Goal: Book appointment/travel/reservation

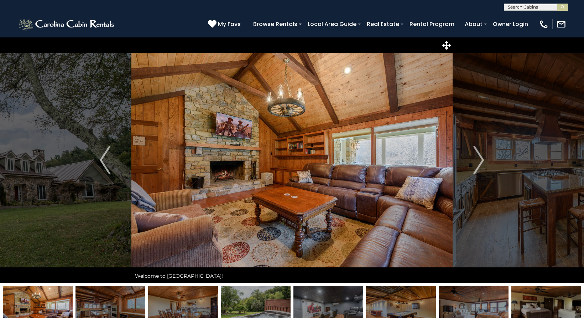
scroll to position [2418, 0]
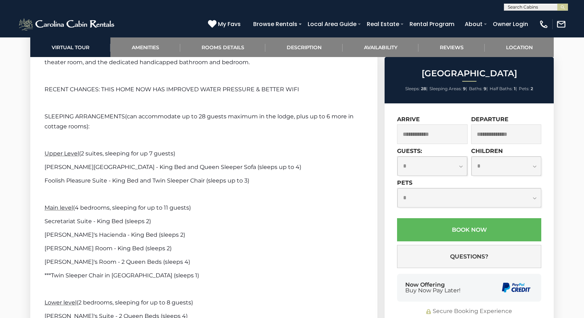
click at [518, 8] on input "text" at bounding box center [535, 8] width 62 height 7
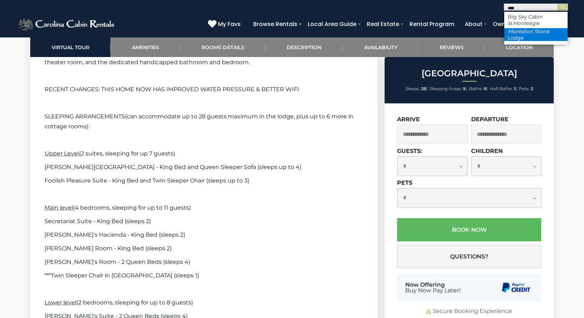
type input "****"
click at [525, 30] on li "[GEOGRAPHIC_DATA]" at bounding box center [535, 34] width 63 height 13
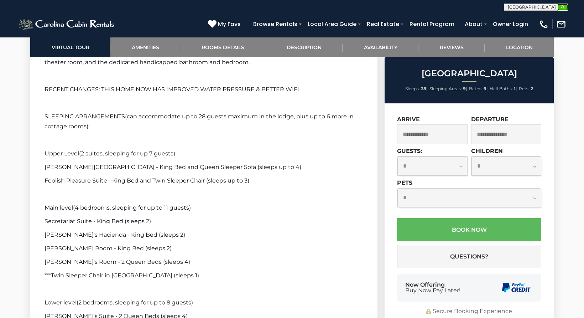
click at [565, 9] on img "submit" at bounding box center [562, 7] width 5 height 5
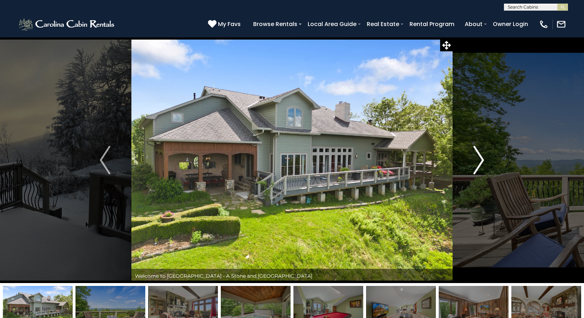
click at [483, 161] on img "Next" at bounding box center [479, 160] width 11 height 28
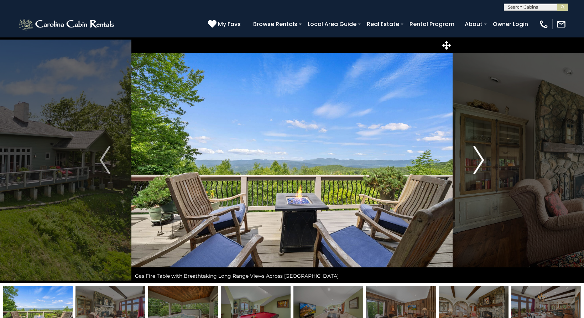
click at [483, 161] on img "Next" at bounding box center [479, 160] width 11 height 28
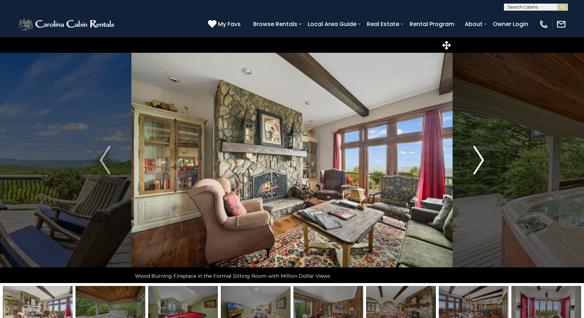
click at [483, 161] on img "Next" at bounding box center [479, 160] width 11 height 28
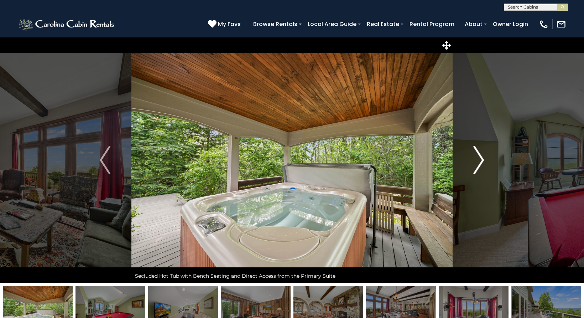
click at [483, 161] on img "Next" at bounding box center [479, 160] width 11 height 28
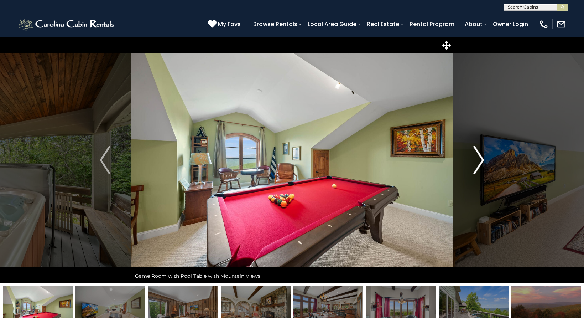
click at [483, 161] on img "Next" at bounding box center [479, 160] width 11 height 28
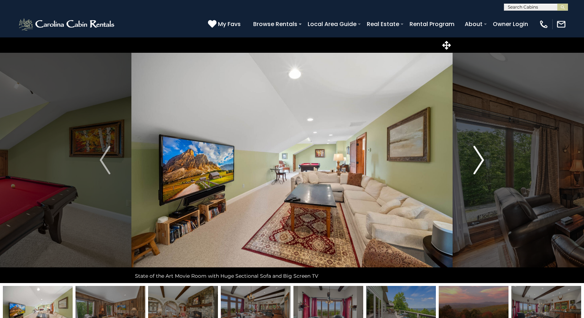
click at [483, 161] on img "Next" at bounding box center [479, 160] width 11 height 28
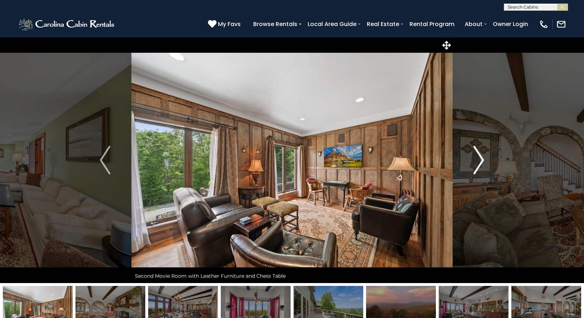
click at [483, 161] on img "Next" at bounding box center [479, 160] width 11 height 28
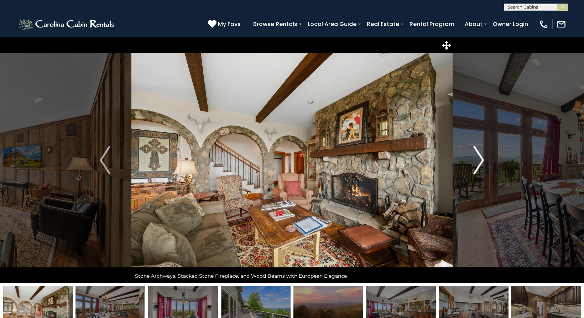
click at [483, 161] on img "Next" at bounding box center [479, 160] width 11 height 28
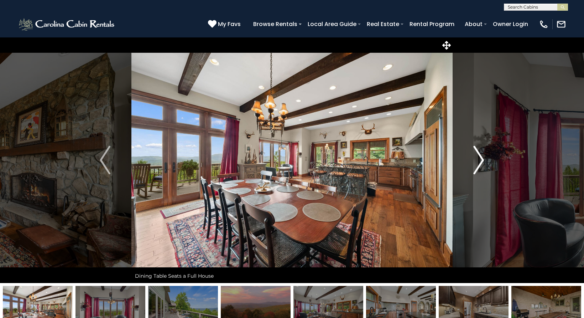
click at [483, 161] on img "Next" at bounding box center [479, 160] width 11 height 28
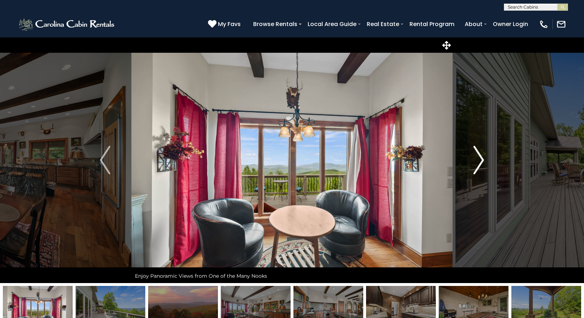
click at [483, 161] on img "Next" at bounding box center [479, 160] width 11 height 28
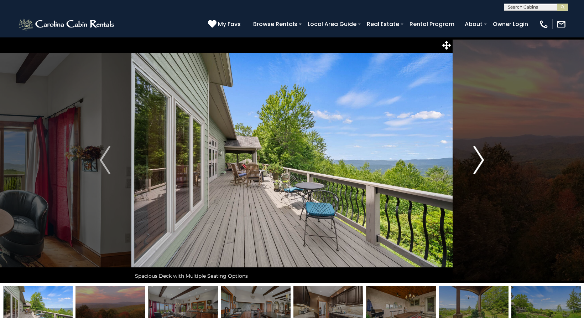
click at [483, 161] on img "Next" at bounding box center [479, 160] width 11 height 28
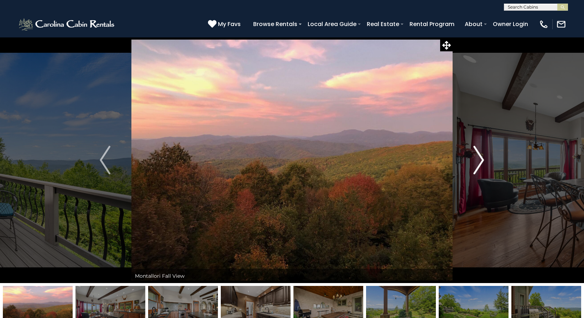
click at [483, 161] on img "Next" at bounding box center [479, 160] width 11 height 28
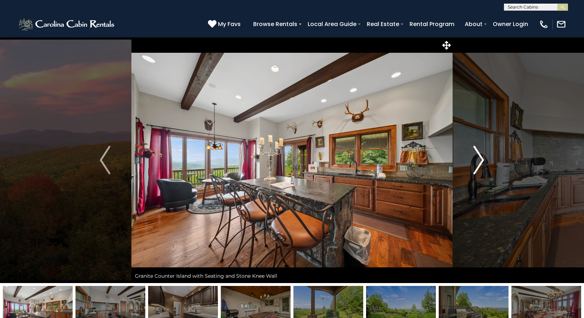
click at [483, 161] on img "Next" at bounding box center [479, 160] width 11 height 28
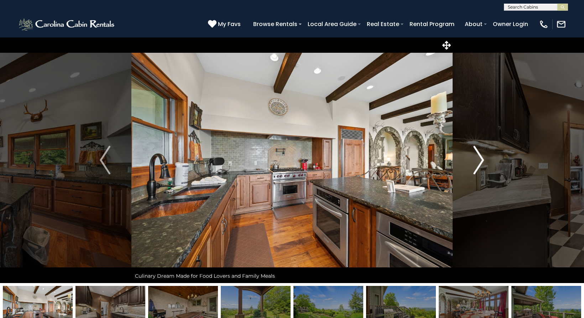
click at [483, 161] on img "Next" at bounding box center [479, 160] width 11 height 28
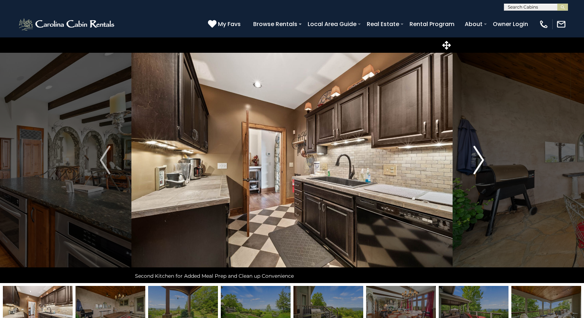
click at [483, 161] on img "Next" at bounding box center [479, 160] width 11 height 28
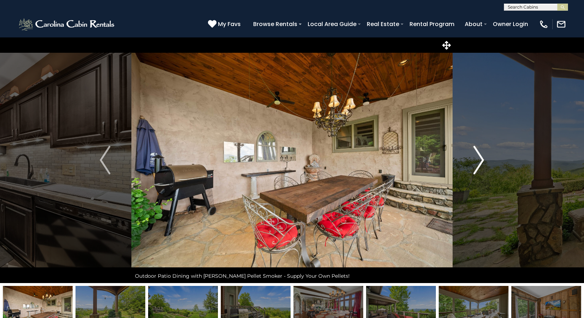
click at [483, 161] on img "Next" at bounding box center [479, 160] width 11 height 28
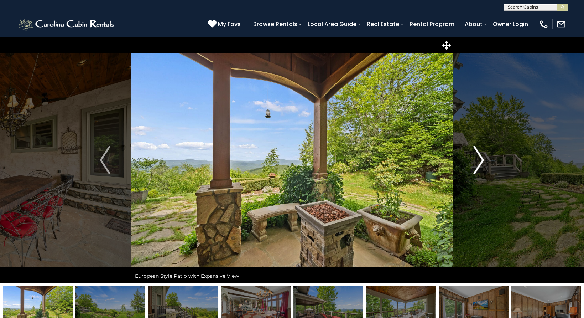
click at [483, 161] on img "Next" at bounding box center [479, 160] width 11 height 28
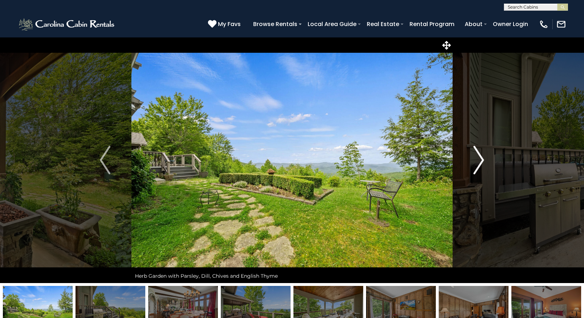
click at [483, 161] on img "Next" at bounding box center [479, 160] width 11 height 28
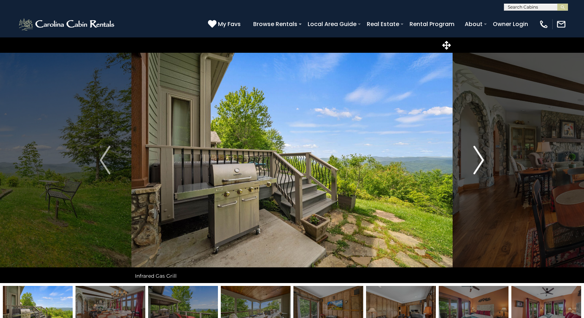
click at [483, 161] on img "Next" at bounding box center [479, 160] width 11 height 28
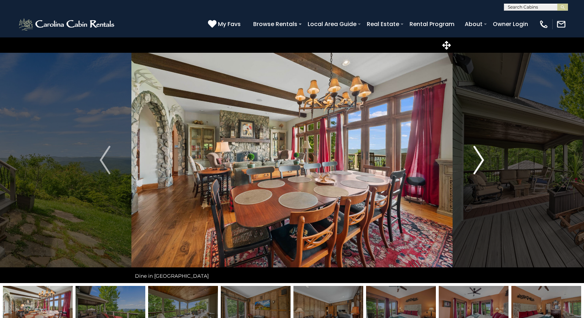
click at [483, 161] on img "Next" at bounding box center [479, 160] width 11 height 28
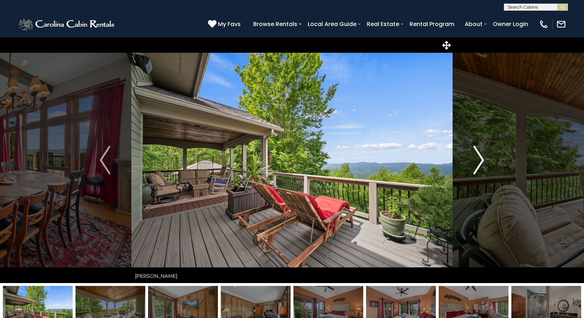
click at [483, 161] on img "Next" at bounding box center [479, 160] width 11 height 28
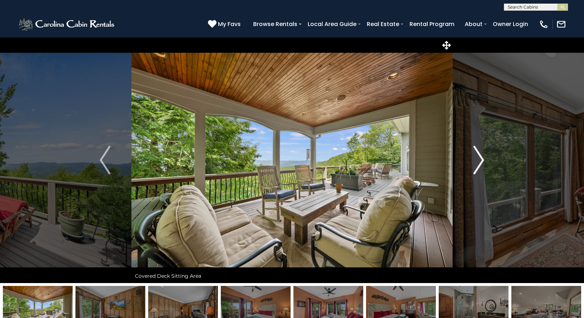
click at [483, 161] on img "Next" at bounding box center [479, 160] width 11 height 28
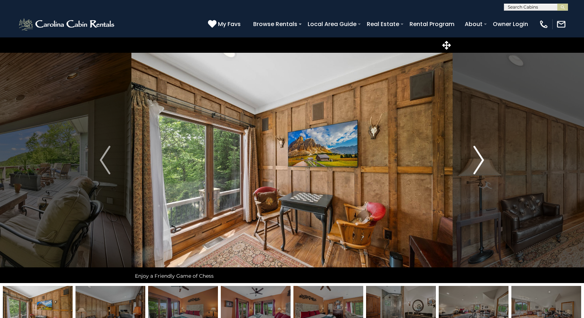
click at [483, 161] on img "Next" at bounding box center [479, 160] width 11 height 28
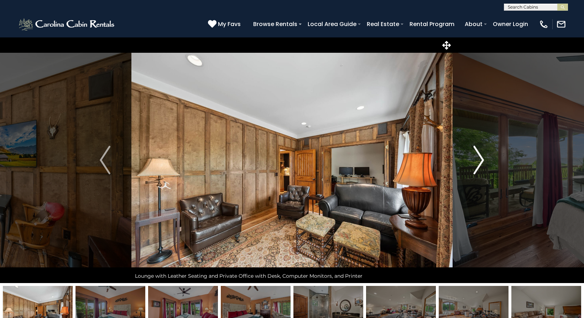
click at [483, 161] on img "Next" at bounding box center [479, 160] width 11 height 28
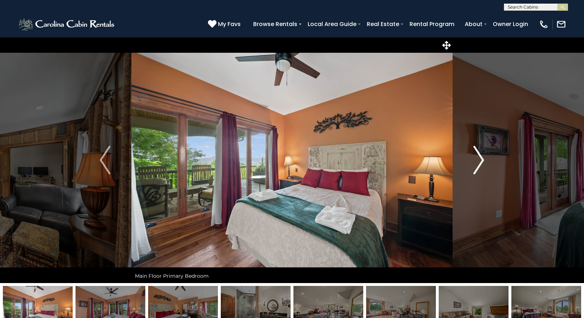
click at [483, 161] on img "Next" at bounding box center [479, 160] width 11 height 28
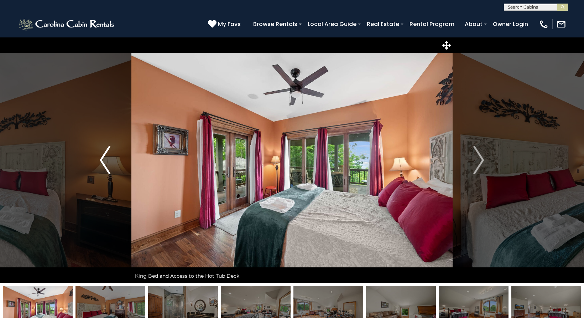
click at [103, 168] on img "Previous" at bounding box center [105, 160] width 11 height 28
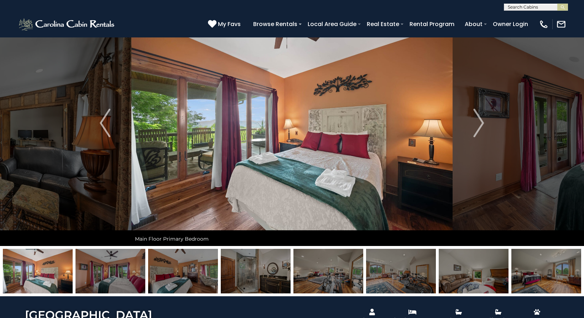
scroll to position [38, 0]
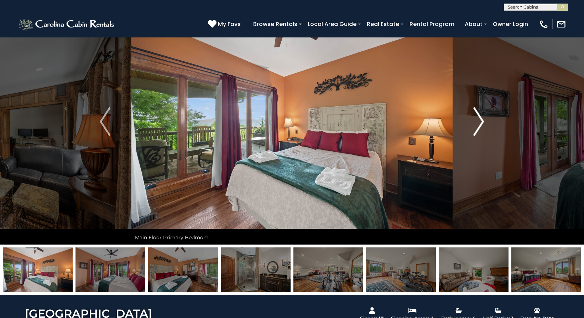
click at [480, 123] on img "Next" at bounding box center [479, 121] width 11 height 28
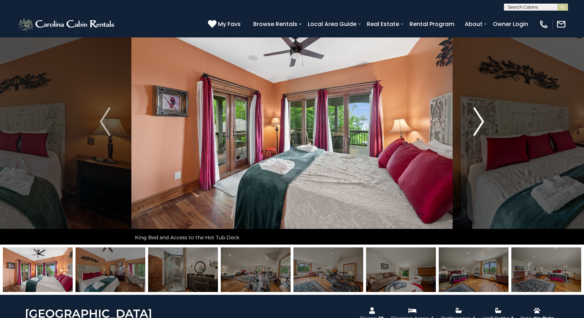
click at [480, 123] on img "Next" at bounding box center [479, 121] width 11 height 28
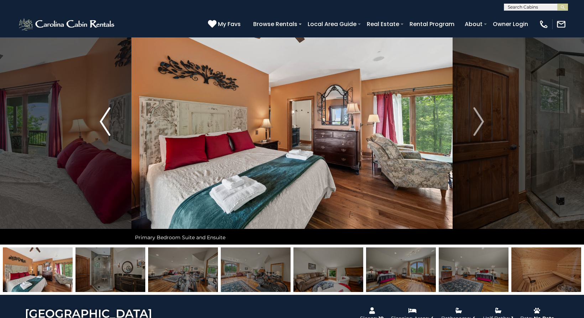
click at [107, 122] on img "Previous" at bounding box center [105, 121] width 11 height 28
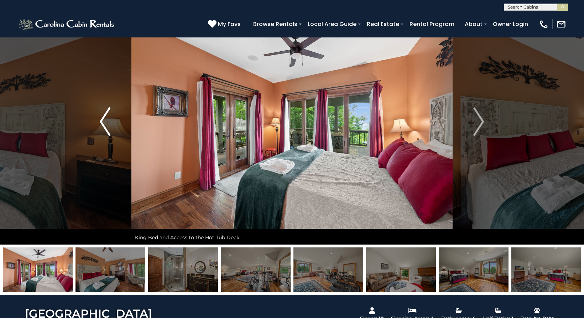
click at [107, 122] on img "Previous" at bounding box center [105, 121] width 11 height 28
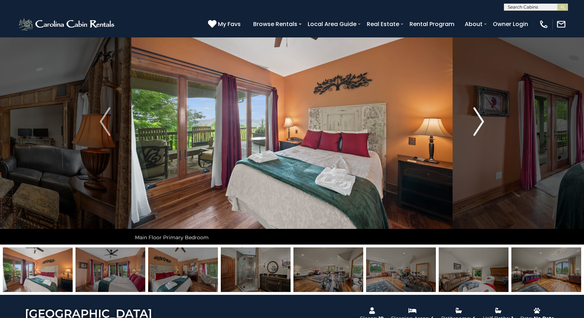
click at [479, 119] on img "Next" at bounding box center [479, 121] width 11 height 28
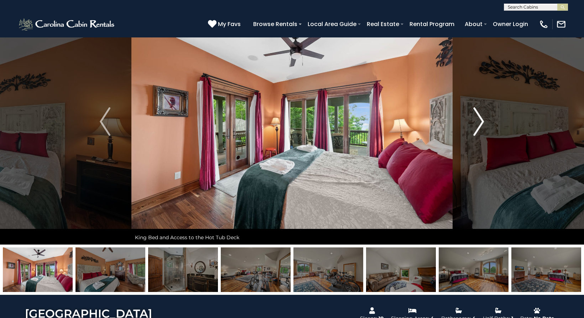
click at [479, 119] on img "Next" at bounding box center [479, 121] width 11 height 28
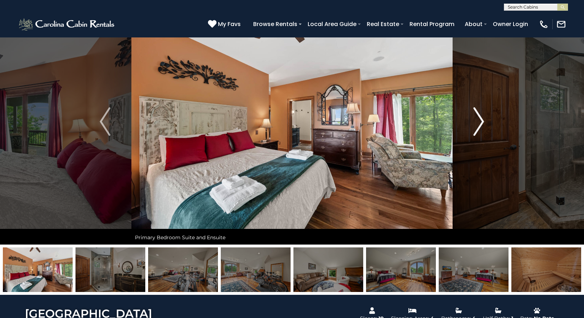
click at [479, 119] on img "Next" at bounding box center [479, 121] width 11 height 28
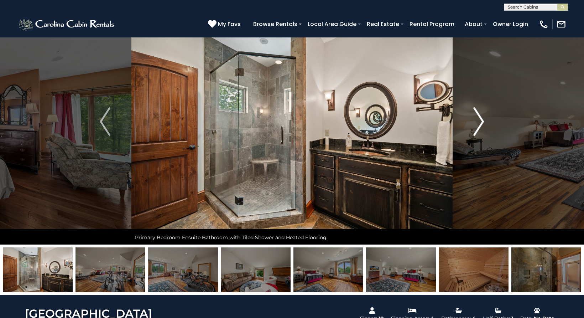
click at [479, 119] on img "Next" at bounding box center [479, 121] width 11 height 28
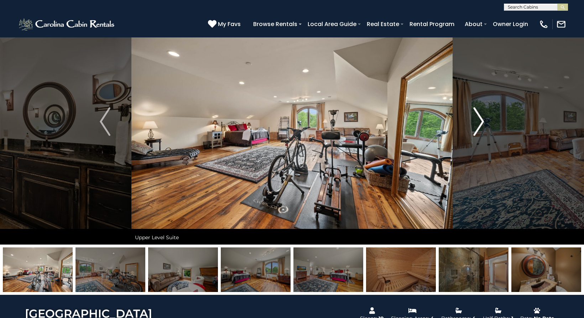
click at [479, 119] on img "Next" at bounding box center [479, 121] width 11 height 28
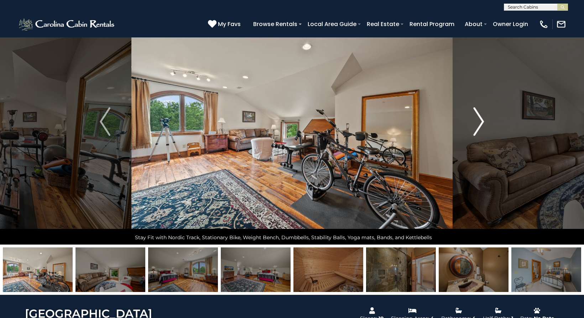
click at [479, 119] on img "Next" at bounding box center [479, 121] width 11 height 28
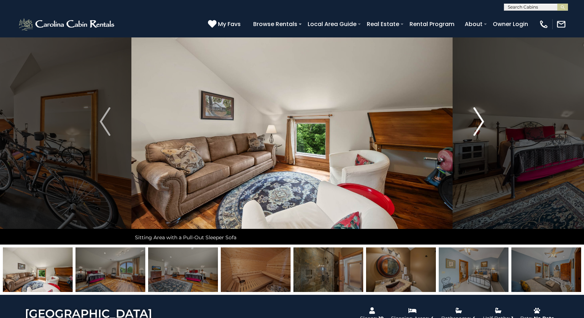
click at [479, 119] on img "Next" at bounding box center [479, 121] width 11 height 28
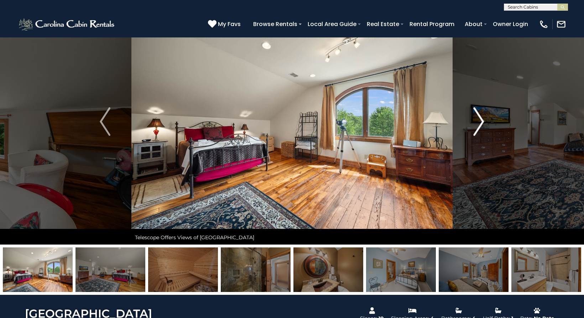
click at [479, 119] on img "Next" at bounding box center [479, 121] width 11 height 28
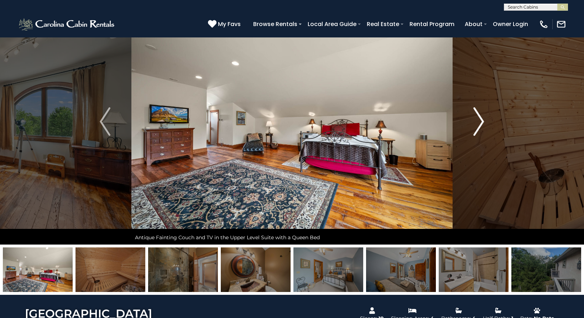
click at [479, 119] on img "Next" at bounding box center [479, 121] width 11 height 28
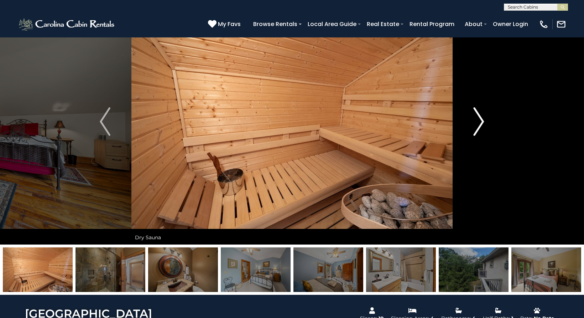
click at [479, 119] on img "Next" at bounding box center [479, 121] width 11 height 28
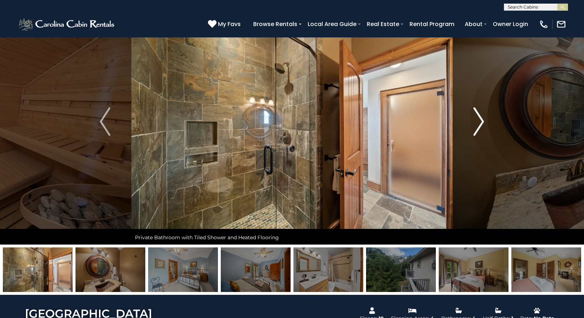
click at [479, 119] on img "Next" at bounding box center [479, 121] width 11 height 28
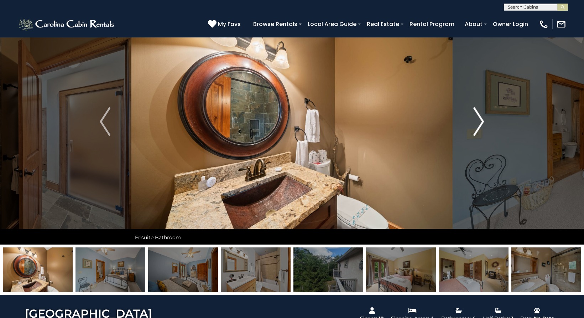
click at [479, 119] on img "Next" at bounding box center [479, 121] width 11 height 28
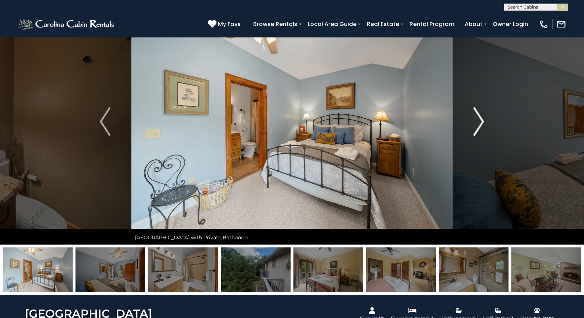
click at [479, 119] on img "Next" at bounding box center [479, 121] width 11 height 28
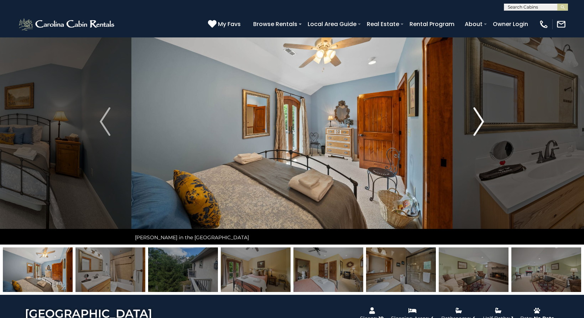
click at [479, 119] on img "Next" at bounding box center [479, 121] width 11 height 28
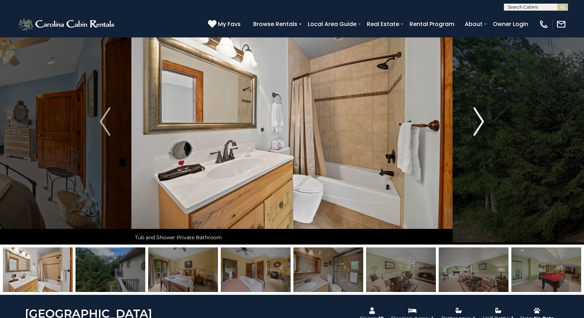
click at [479, 119] on img "Next" at bounding box center [479, 121] width 11 height 28
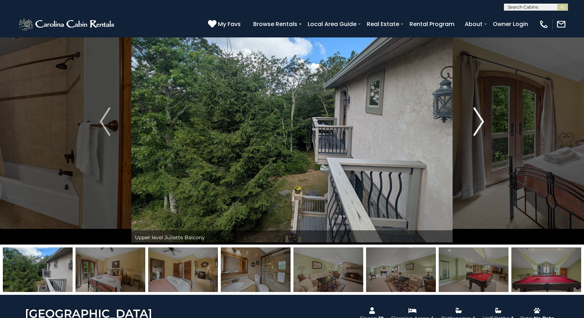
click at [479, 119] on img "Next" at bounding box center [479, 121] width 11 height 28
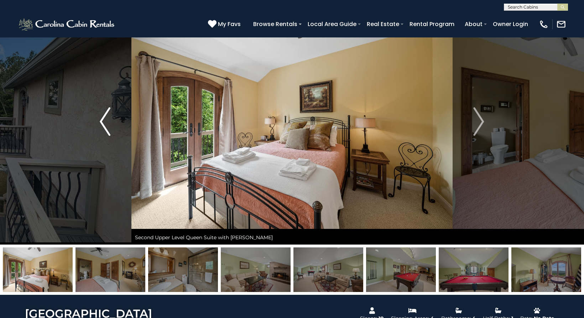
click at [104, 121] on img "Previous" at bounding box center [105, 121] width 11 height 28
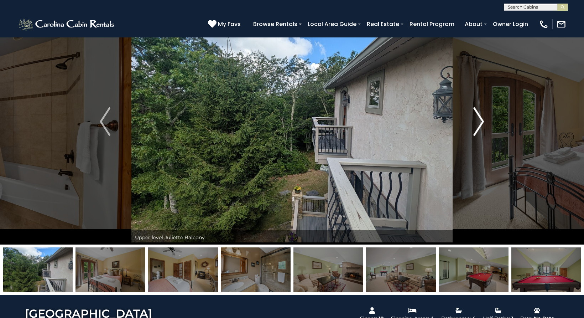
click at [479, 117] on img "Next" at bounding box center [479, 121] width 11 height 28
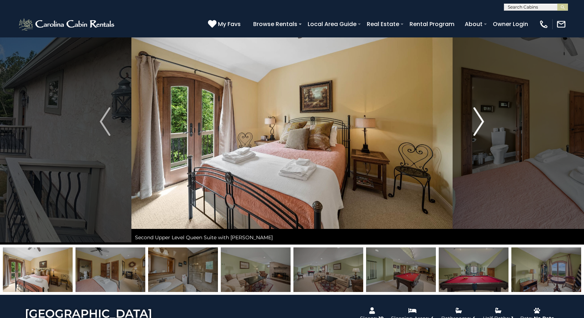
click at [479, 117] on img "Next" at bounding box center [479, 121] width 11 height 28
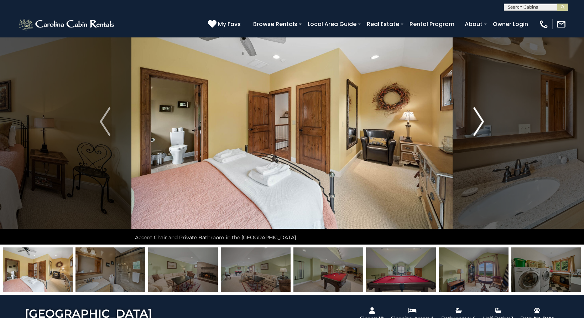
click at [479, 117] on img "Next" at bounding box center [479, 121] width 11 height 28
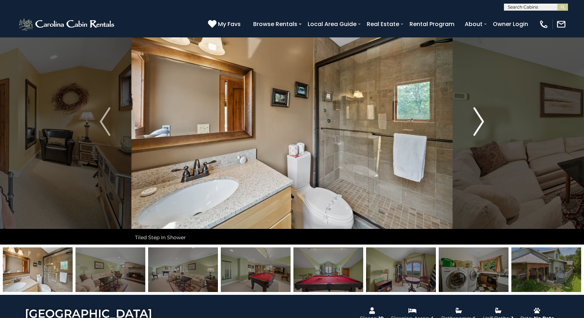
click at [479, 117] on img "Next" at bounding box center [479, 121] width 11 height 28
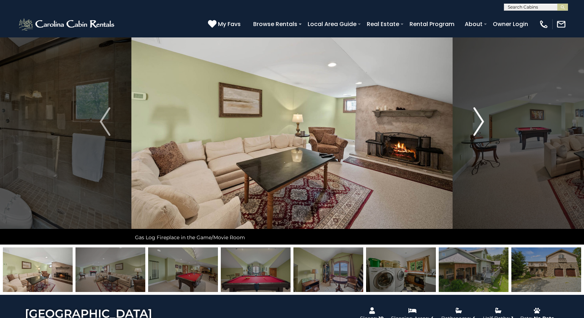
click at [477, 117] on img "Next" at bounding box center [479, 121] width 11 height 28
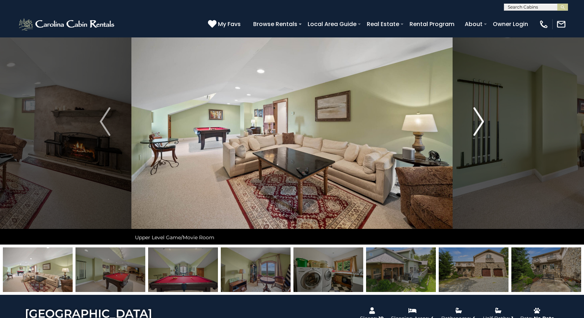
click at [477, 117] on img "Next" at bounding box center [479, 121] width 11 height 28
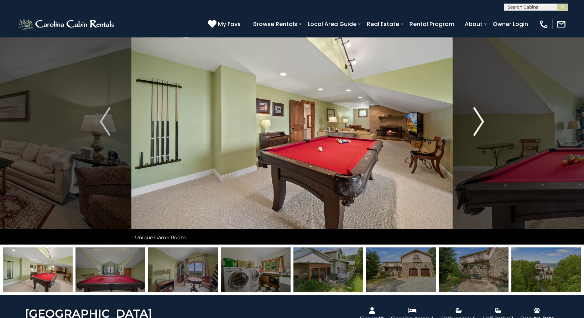
click at [473, 116] on button "Next" at bounding box center [479, 122] width 52 height 246
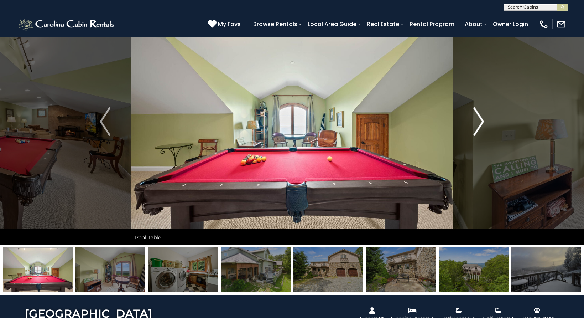
click at [473, 116] on button "Next" at bounding box center [479, 122] width 52 height 246
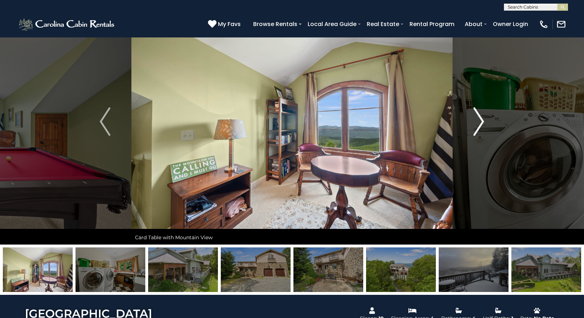
click at [473, 116] on button "Next" at bounding box center [479, 122] width 52 height 246
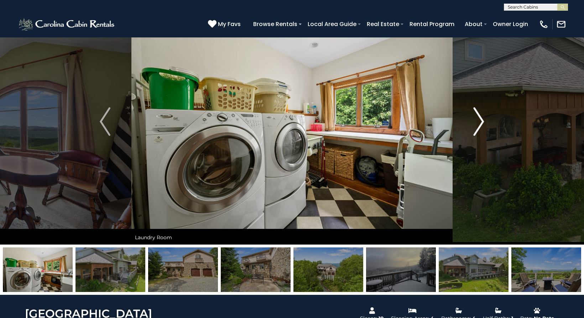
click at [472, 116] on button "Next" at bounding box center [479, 122] width 52 height 246
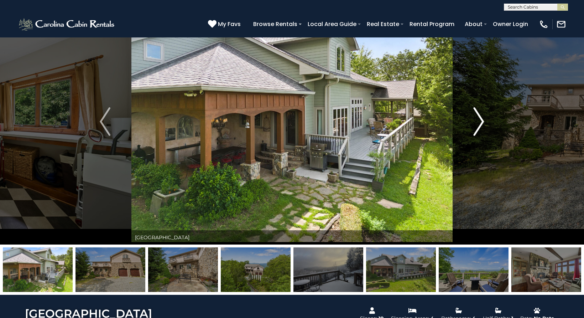
click at [471, 116] on button "Next" at bounding box center [479, 122] width 52 height 246
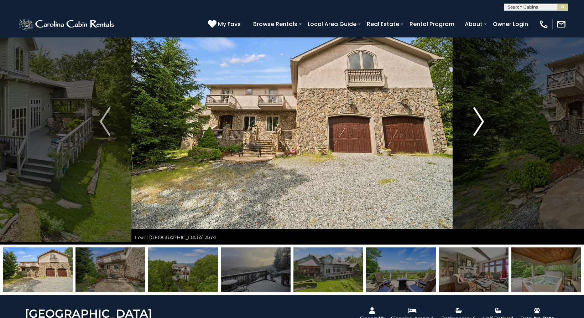
click at [471, 116] on button "Next" at bounding box center [479, 122] width 52 height 246
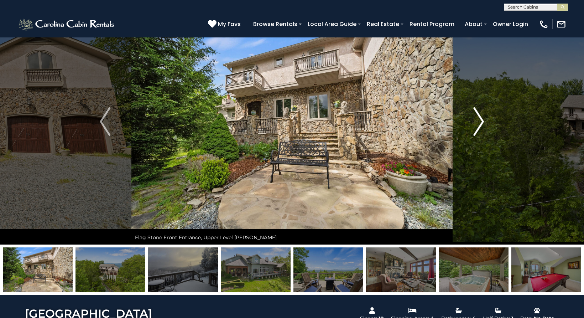
click at [471, 116] on button "Next" at bounding box center [479, 122] width 52 height 246
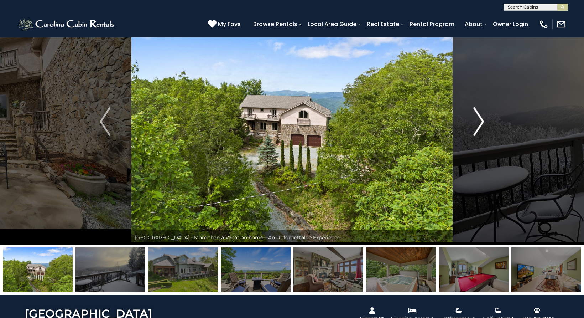
click at [471, 116] on button "Next" at bounding box center [479, 122] width 52 height 246
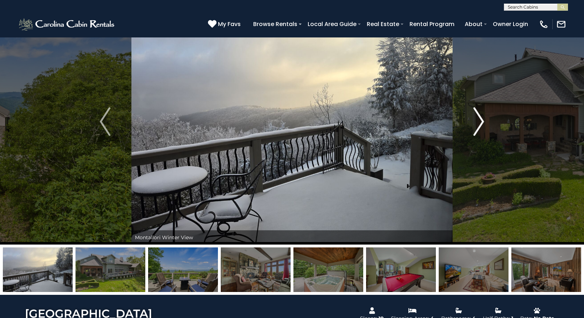
click at [471, 116] on button "Next" at bounding box center [479, 122] width 52 height 246
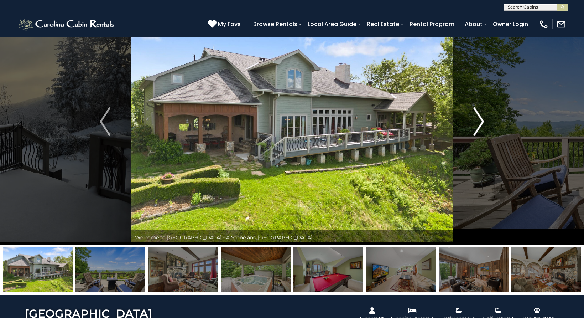
click at [471, 116] on button "Next" at bounding box center [479, 122] width 52 height 246
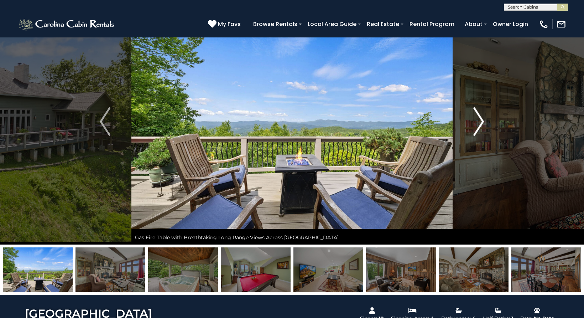
click at [471, 116] on button "Next" at bounding box center [479, 122] width 52 height 246
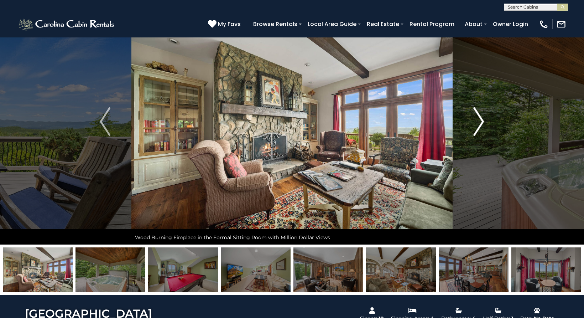
click at [471, 116] on button "Next" at bounding box center [479, 122] width 52 height 246
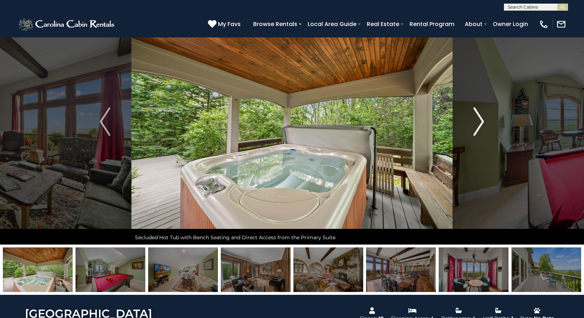
click at [471, 116] on button "Next" at bounding box center [479, 122] width 52 height 246
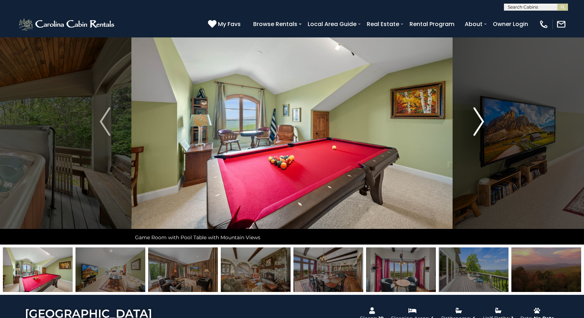
click at [470, 116] on button "Next" at bounding box center [479, 122] width 52 height 246
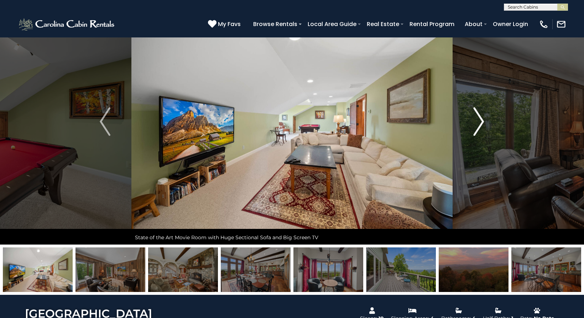
click at [469, 116] on button "Next" at bounding box center [479, 122] width 52 height 246
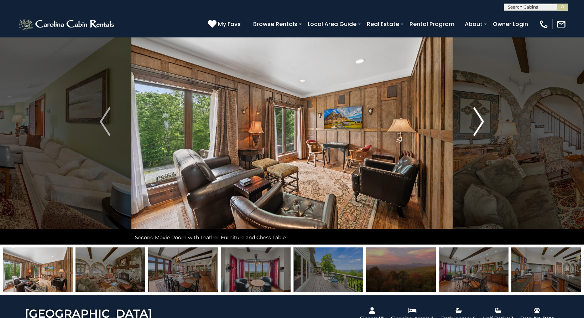
click at [469, 116] on button "Next" at bounding box center [479, 122] width 52 height 246
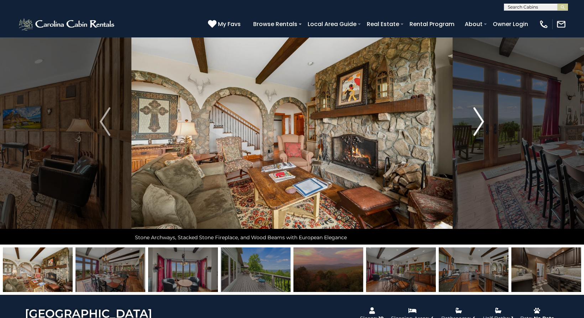
click at [467, 116] on button "Next" at bounding box center [479, 122] width 52 height 246
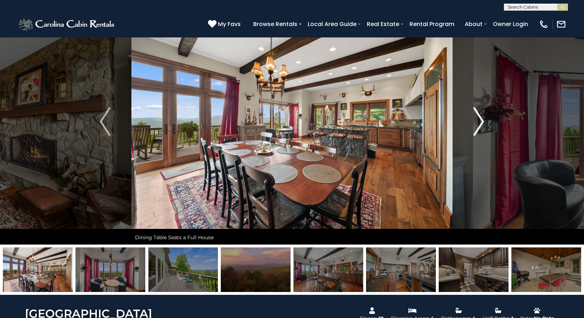
click at [467, 116] on button "Next" at bounding box center [479, 122] width 52 height 246
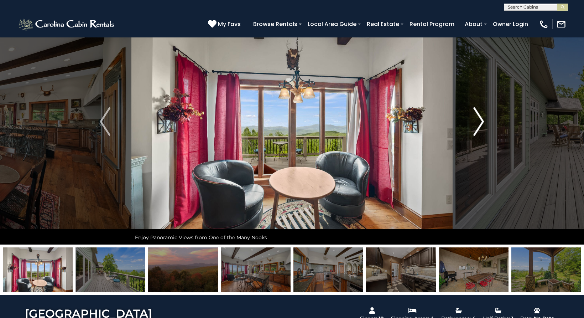
click at [467, 116] on button "Next" at bounding box center [479, 122] width 52 height 246
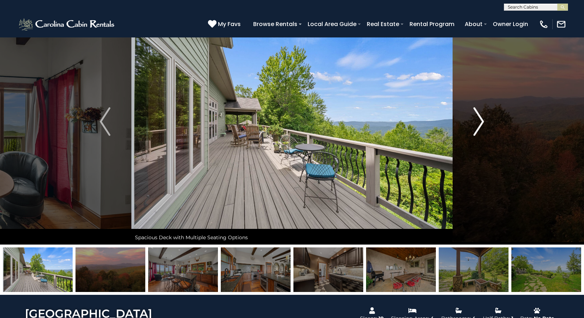
click at [467, 116] on button "Next" at bounding box center [479, 122] width 52 height 246
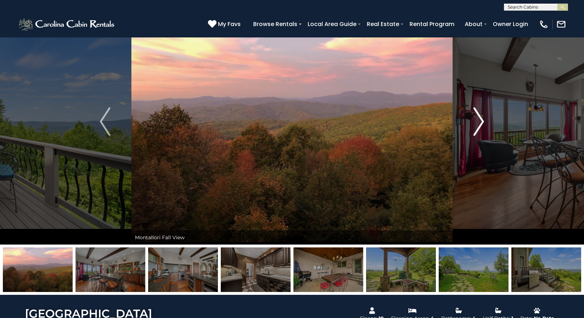
click at [467, 116] on button "Next" at bounding box center [479, 122] width 52 height 246
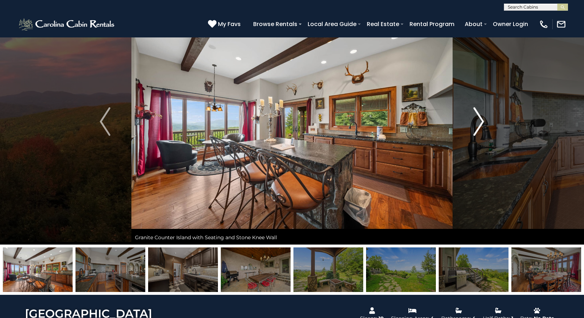
click at [467, 116] on button "Next" at bounding box center [479, 122] width 52 height 246
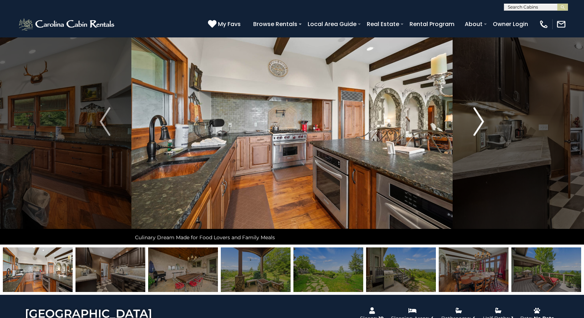
click at [466, 116] on button "Next" at bounding box center [479, 122] width 52 height 246
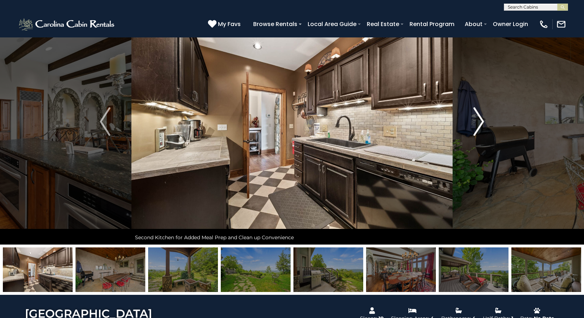
click at [466, 116] on button "Next" at bounding box center [479, 122] width 52 height 246
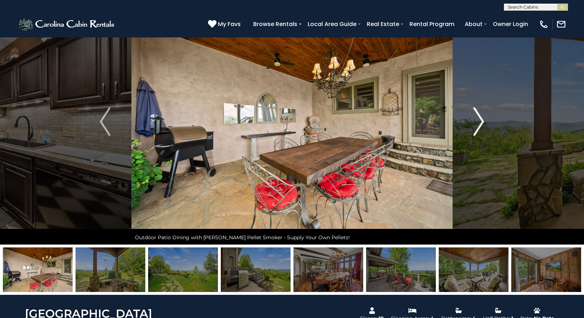
click at [466, 116] on button "Next" at bounding box center [479, 122] width 52 height 246
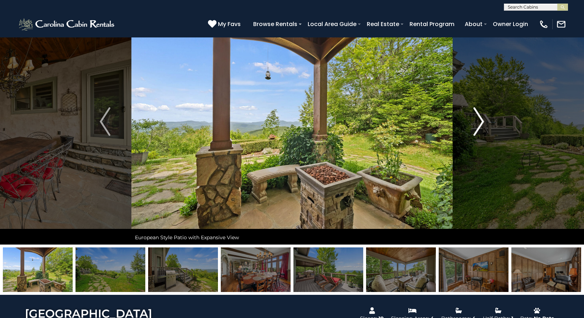
click at [466, 116] on button "Next" at bounding box center [479, 122] width 52 height 246
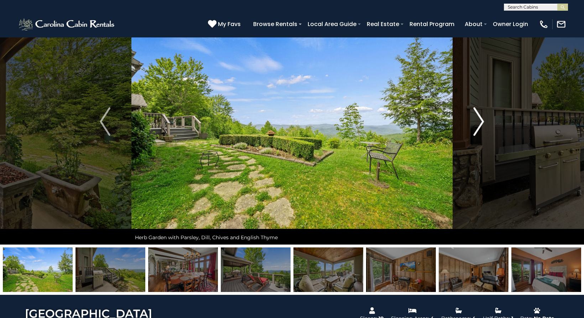
click at [466, 116] on button "Next" at bounding box center [479, 122] width 52 height 246
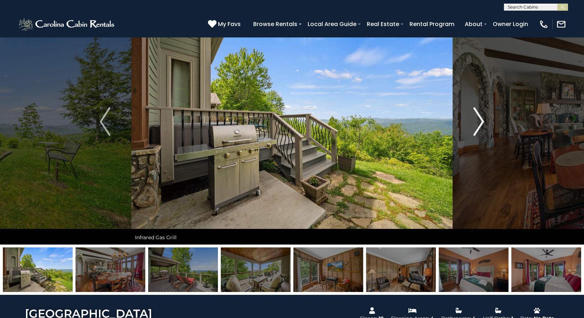
click at [466, 116] on button "Next" at bounding box center [479, 122] width 52 height 246
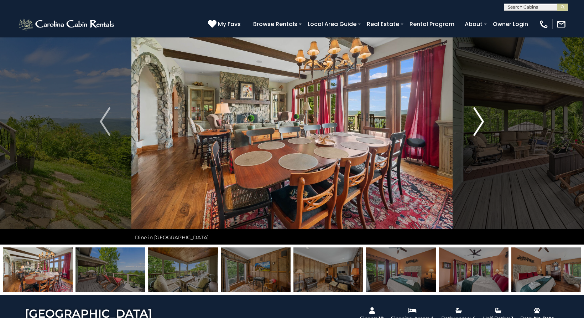
click at [466, 116] on button "Next" at bounding box center [479, 122] width 52 height 246
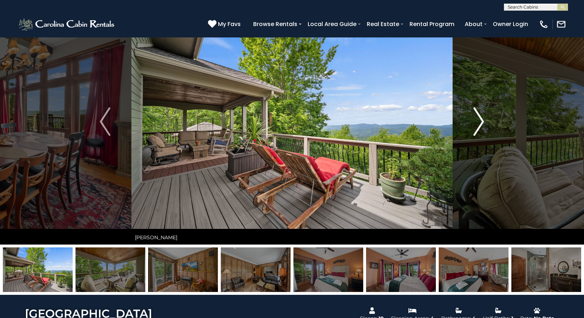
click at [466, 114] on button "Next" at bounding box center [479, 122] width 52 height 246
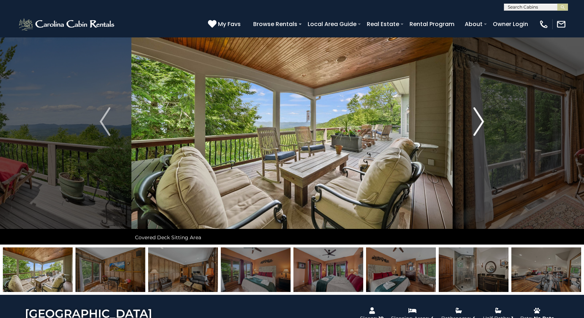
click at [466, 114] on button "Next" at bounding box center [479, 122] width 52 height 246
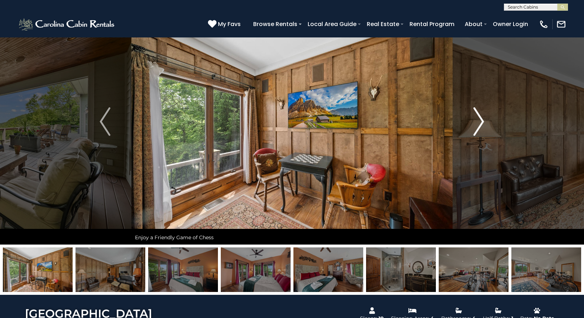
click at [466, 114] on button "Next" at bounding box center [479, 122] width 52 height 246
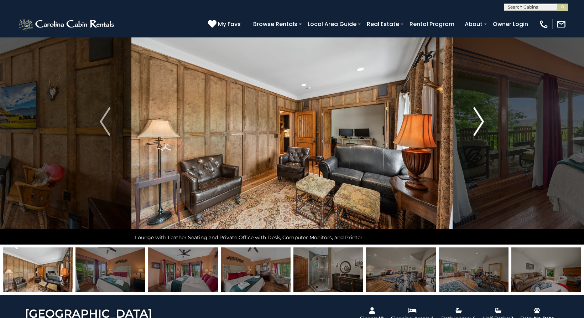
click at [466, 114] on button "Next" at bounding box center [479, 122] width 52 height 246
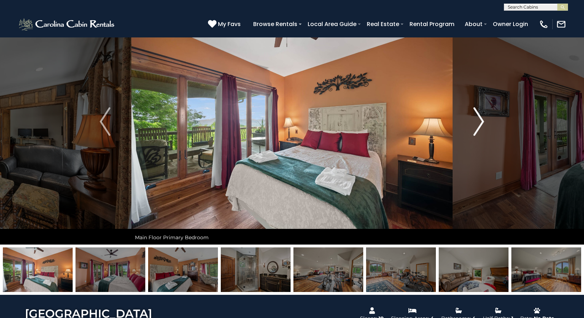
click at [466, 114] on button "Next" at bounding box center [479, 122] width 52 height 246
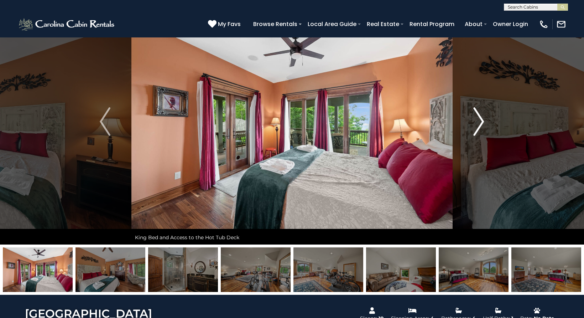
click at [466, 114] on button "Next" at bounding box center [479, 122] width 52 height 246
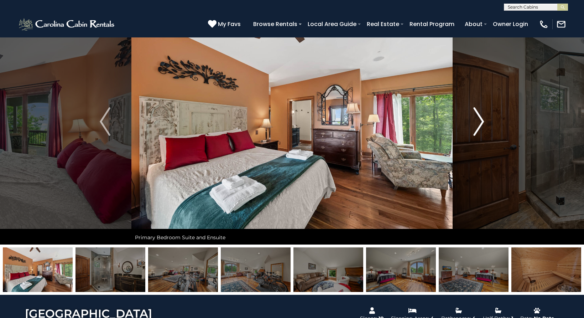
click at [466, 114] on button "Next" at bounding box center [479, 122] width 52 height 246
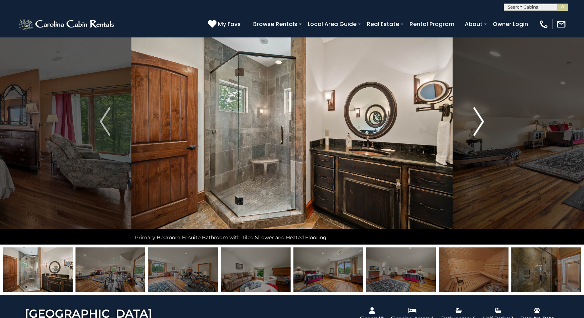
click at [466, 114] on button "Next" at bounding box center [479, 122] width 52 height 246
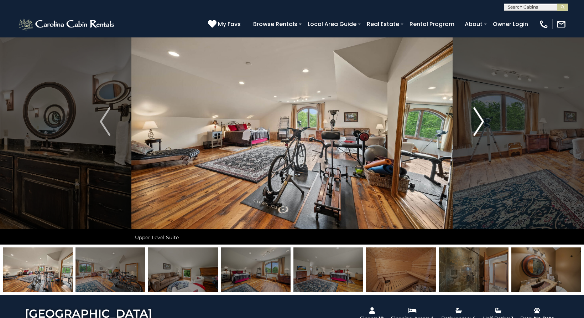
click at [466, 114] on button "Next" at bounding box center [479, 122] width 52 height 246
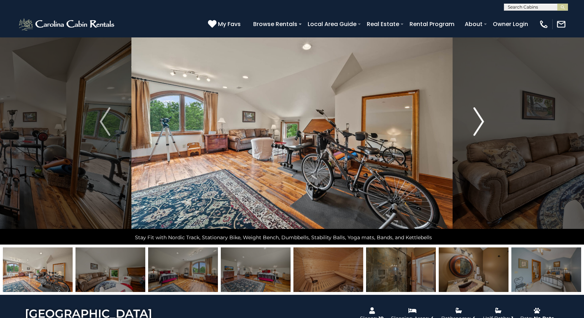
click at [466, 114] on button "Next" at bounding box center [479, 122] width 52 height 246
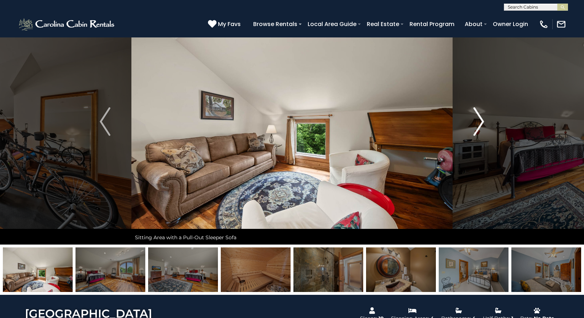
click at [466, 114] on button "Next" at bounding box center [479, 122] width 52 height 246
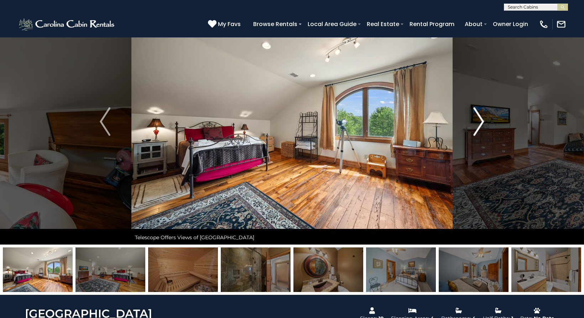
click at [466, 114] on button "Next" at bounding box center [479, 122] width 52 height 246
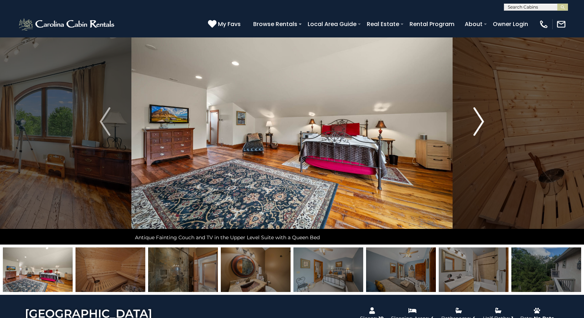
click at [466, 114] on button "Next" at bounding box center [479, 122] width 52 height 246
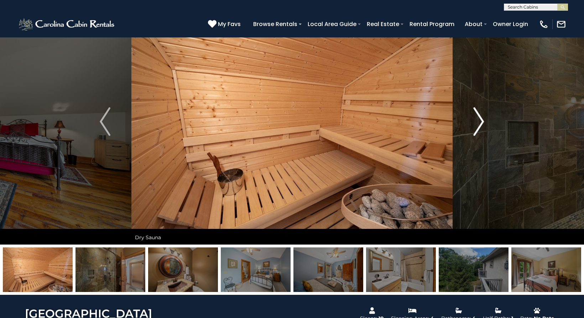
click at [465, 114] on button "Next" at bounding box center [479, 122] width 52 height 246
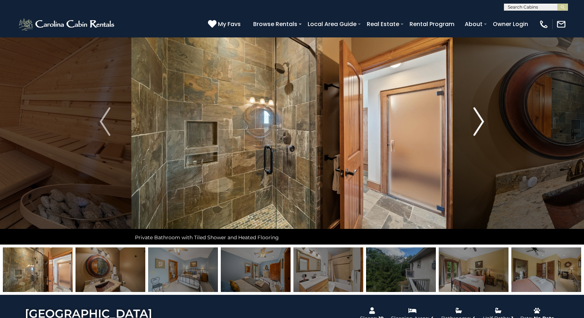
click at [464, 114] on button "Next" at bounding box center [479, 122] width 52 height 246
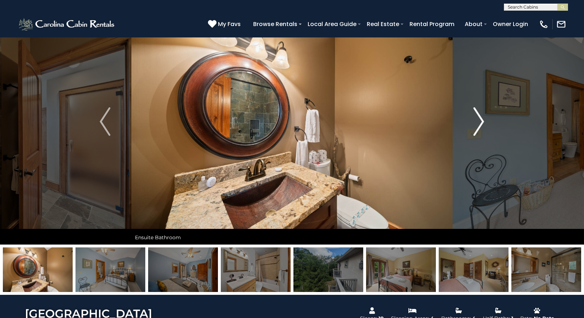
click at [464, 114] on button "Next" at bounding box center [479, 122] width 52 height 246
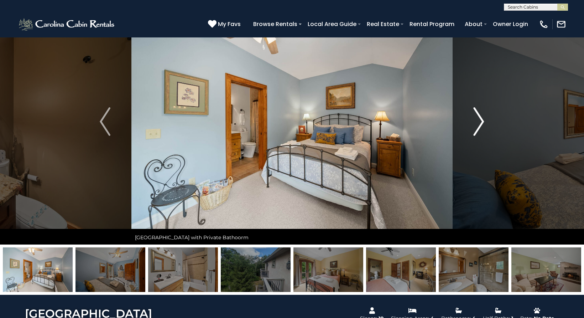
click at [462, 114] on button "Next" at bounding box center [479, 122] width 52 height 246
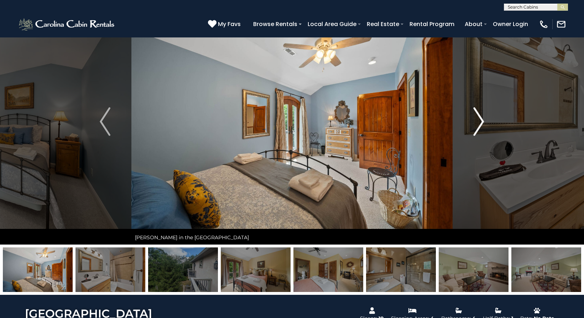
click at [462, 114] on button "Next" at bounding box center [479, 122] width 52 height 246
